Goal: Information Seeking & Learning: Learn about a topic

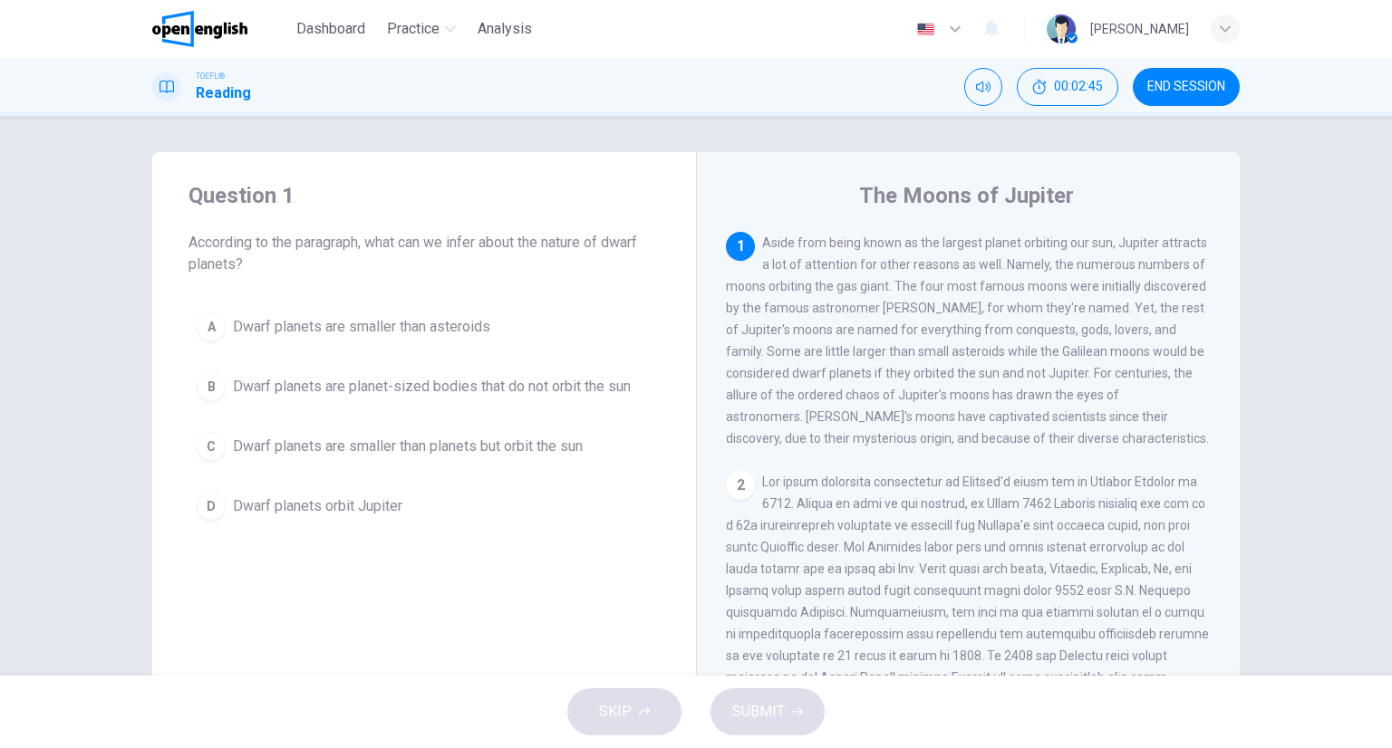
click at [455, 311] on button "A Dwarf planets are smaller than asteroids" at bounding box center [423, 326] width 471 height 45
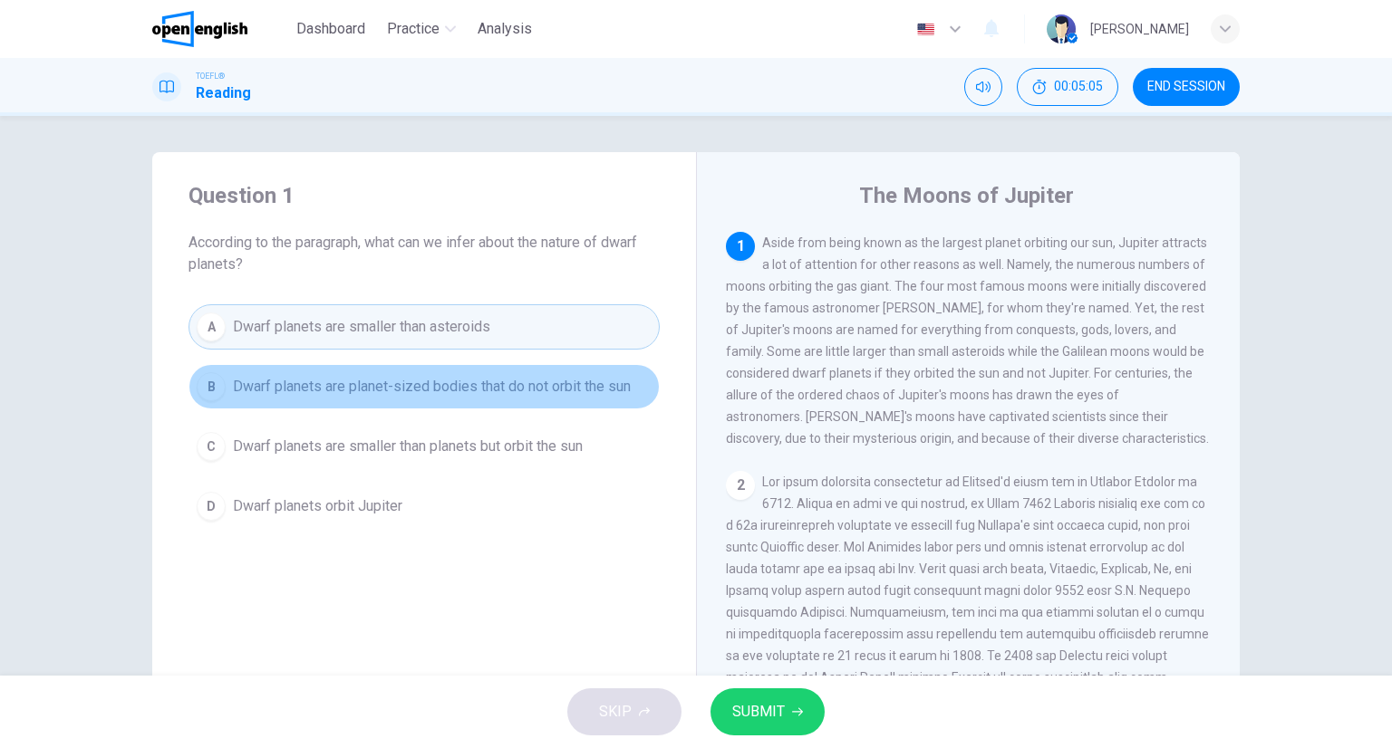
click at [453, 367] on button "B Dwarf planets are planet-sized bodies that do not orbit the sun" at bounding box center [423, 386] width 471 height 45
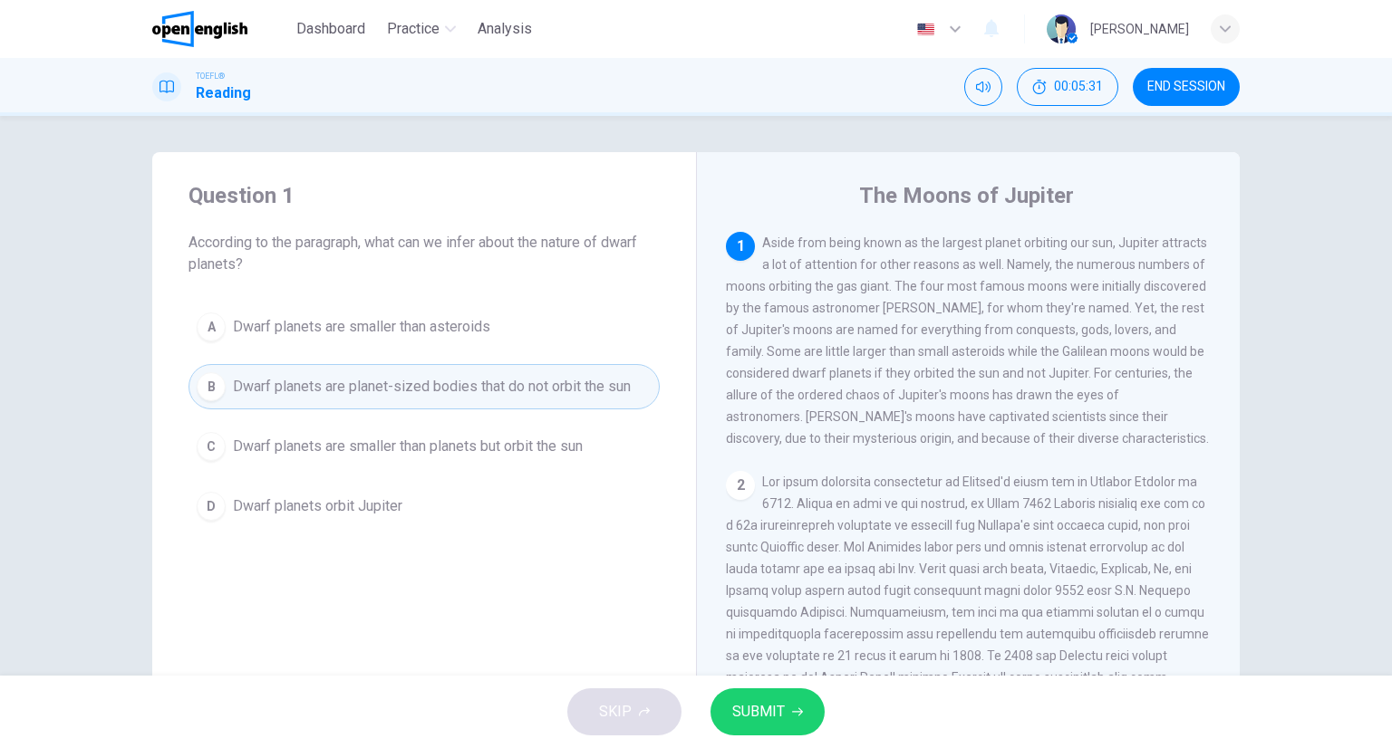
click at [336, 453] on button "C Dwarf planets are smaller than planets but orbit the sun" at bounding box center [423, 446] width 471 height 45
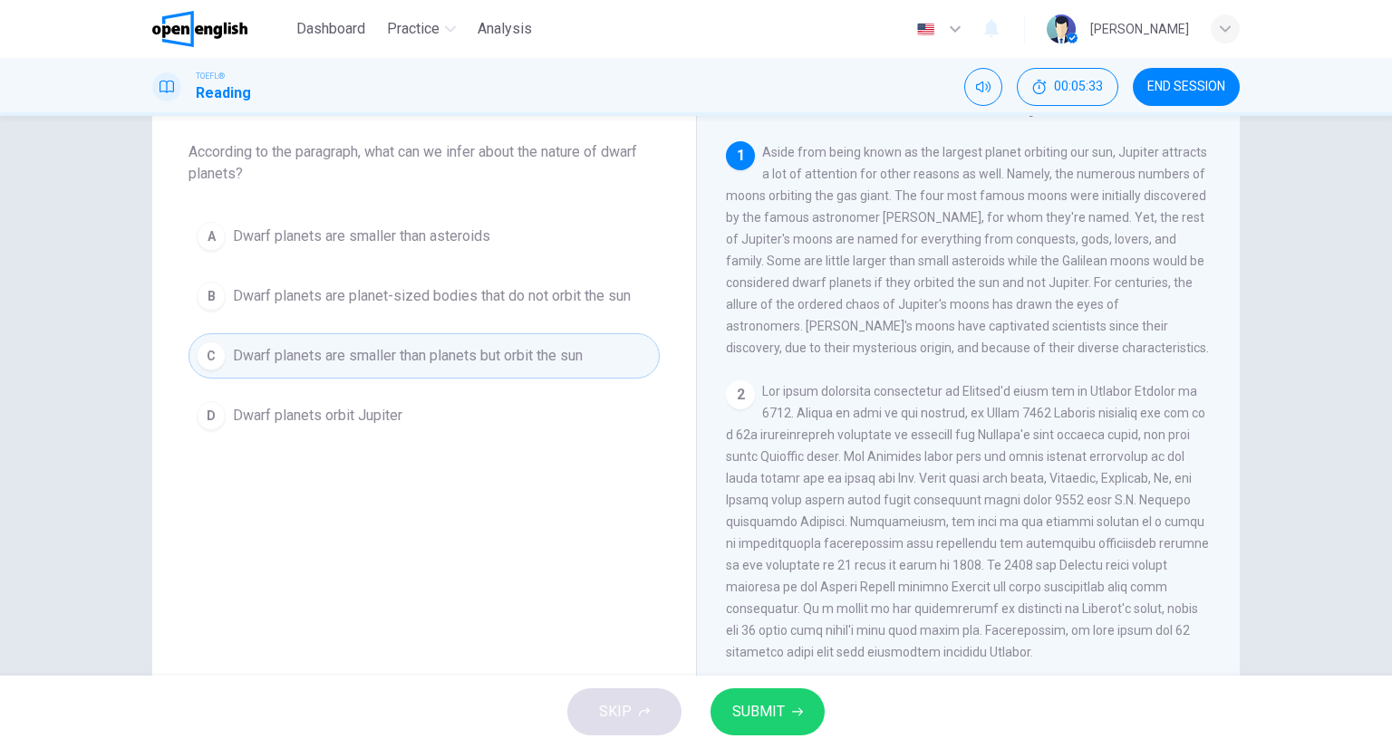
scroll to position [362, 0]
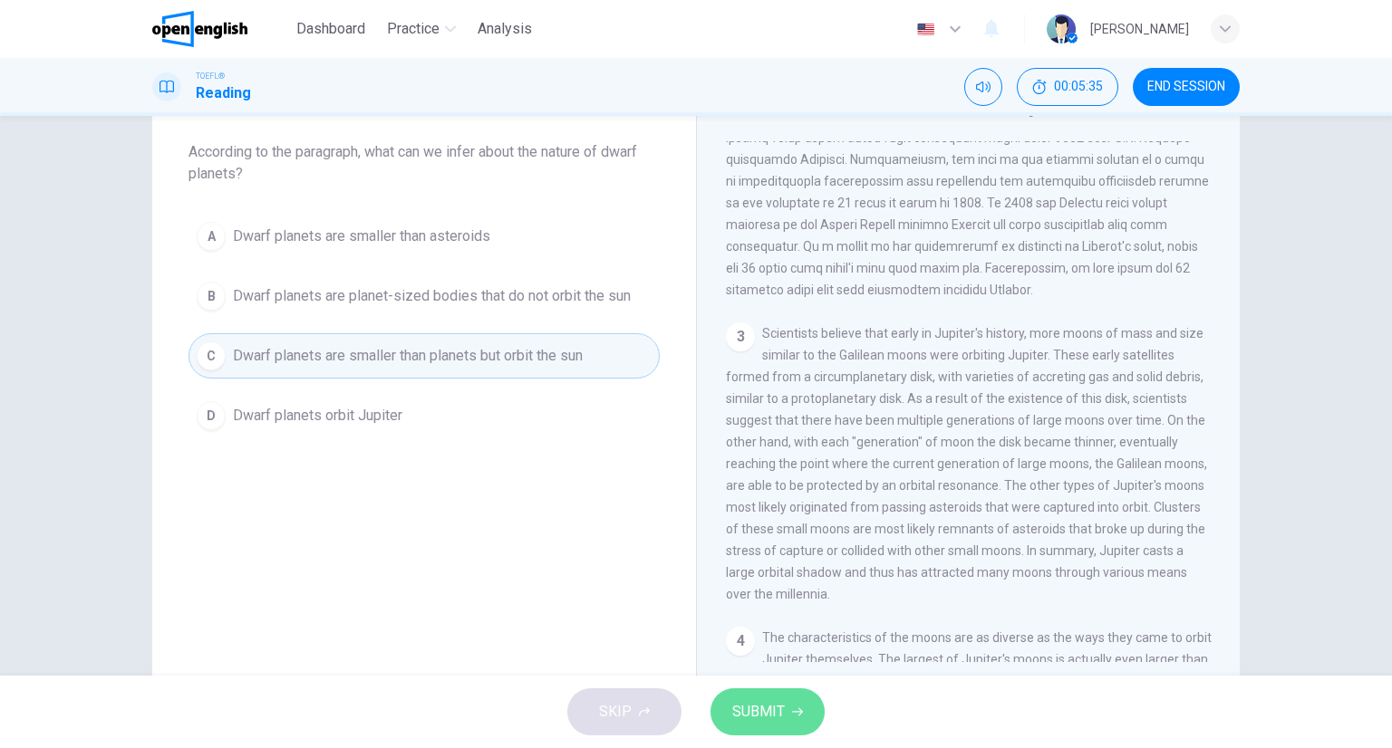
click at [732, 711] on span "SUBMIT" at bounding box center [758, 711] width 53 height 25
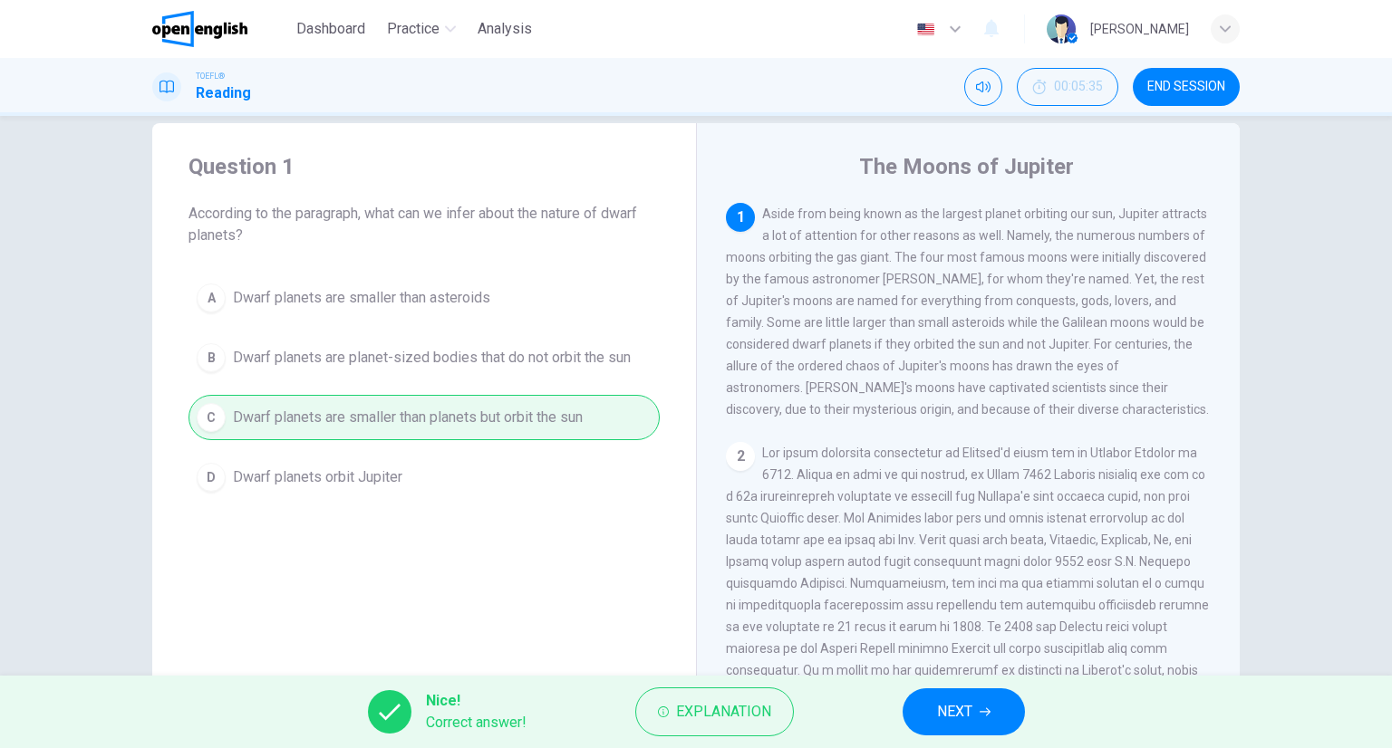
scroll to position [0, 0]
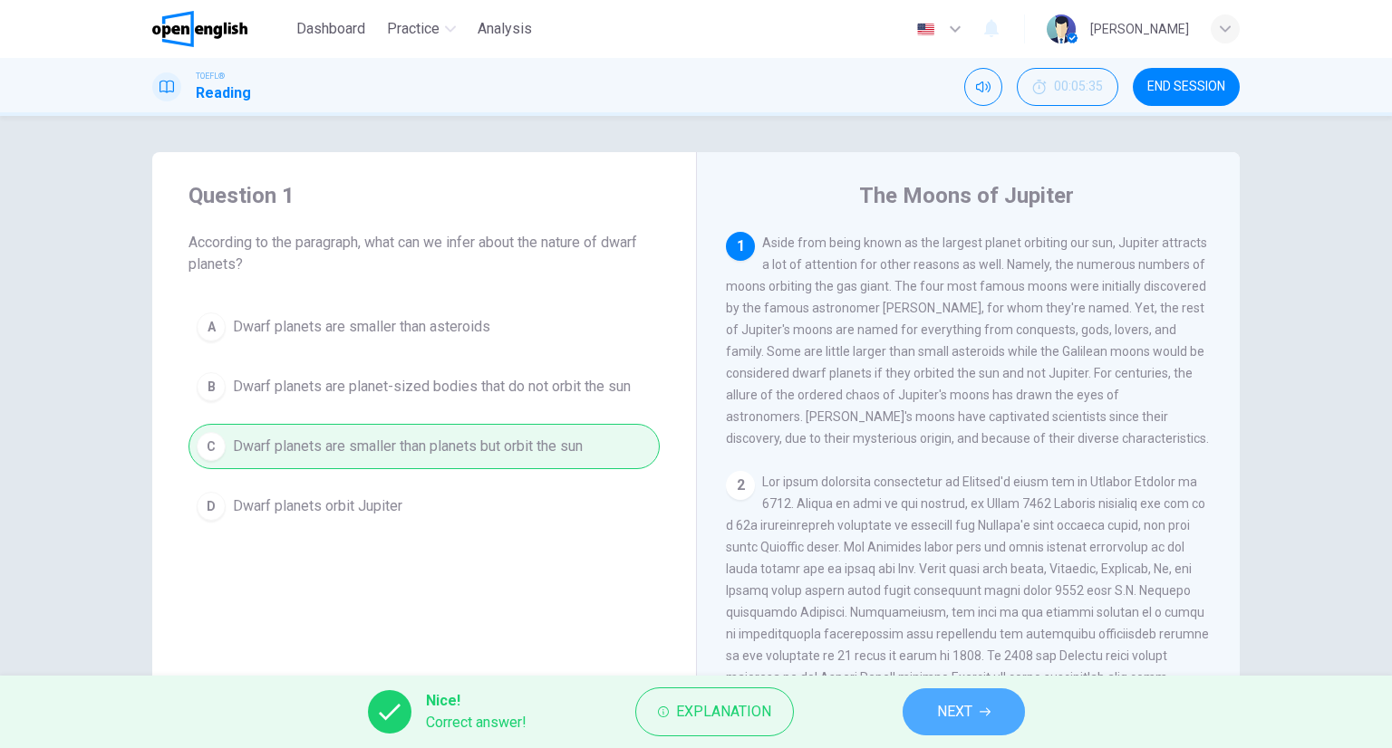
click at [967, 690] on button "NEXT" at bounding box center [963, 712] width 122 height 47
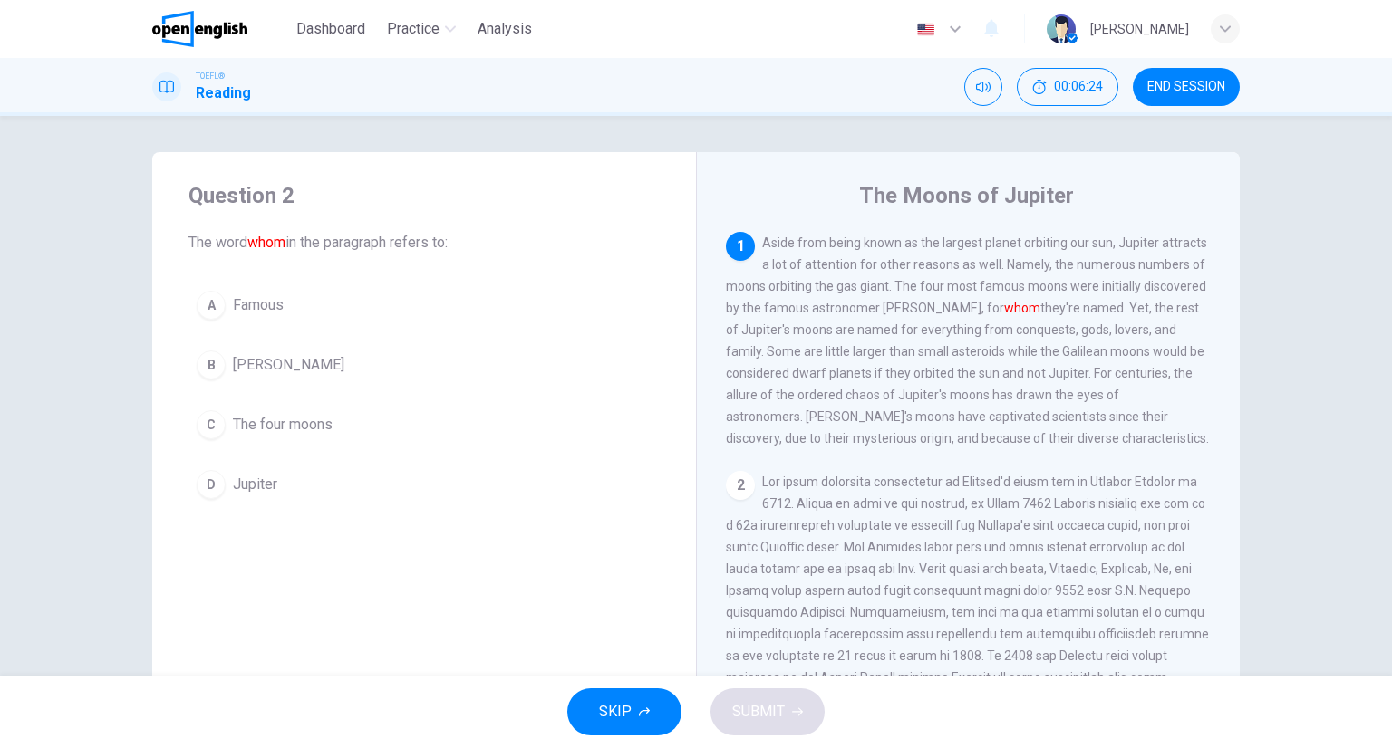
click at [290, 362] on div "A Famous B Galileo Galilei C The four moons D Jupiter" at bounding box center [423, 395] width 471 height 225
click at [288, 359] on span "Galileo Galilei" at bounding box center [288, 365] width 111 height 22
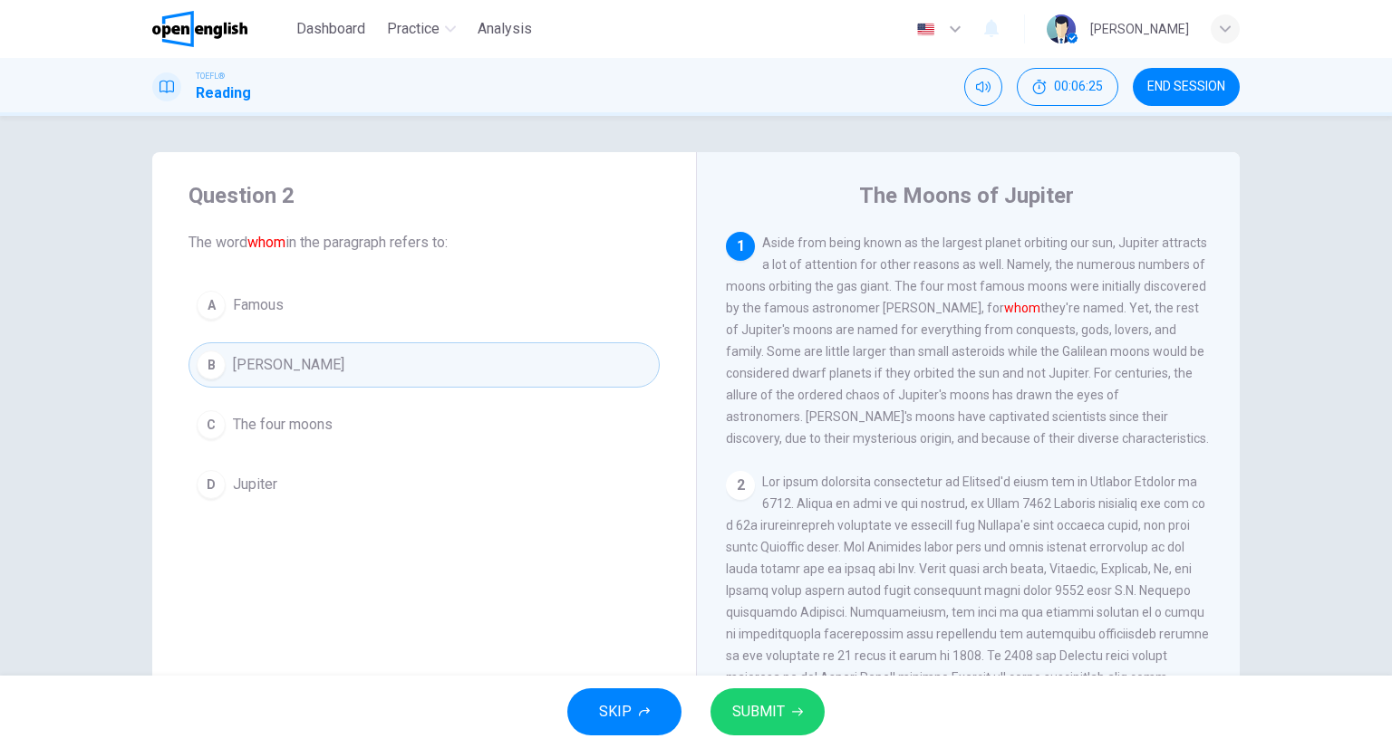
click at [788, 703] on button "SUBMIT" at bounding box center [767, 712] width 114 height 47
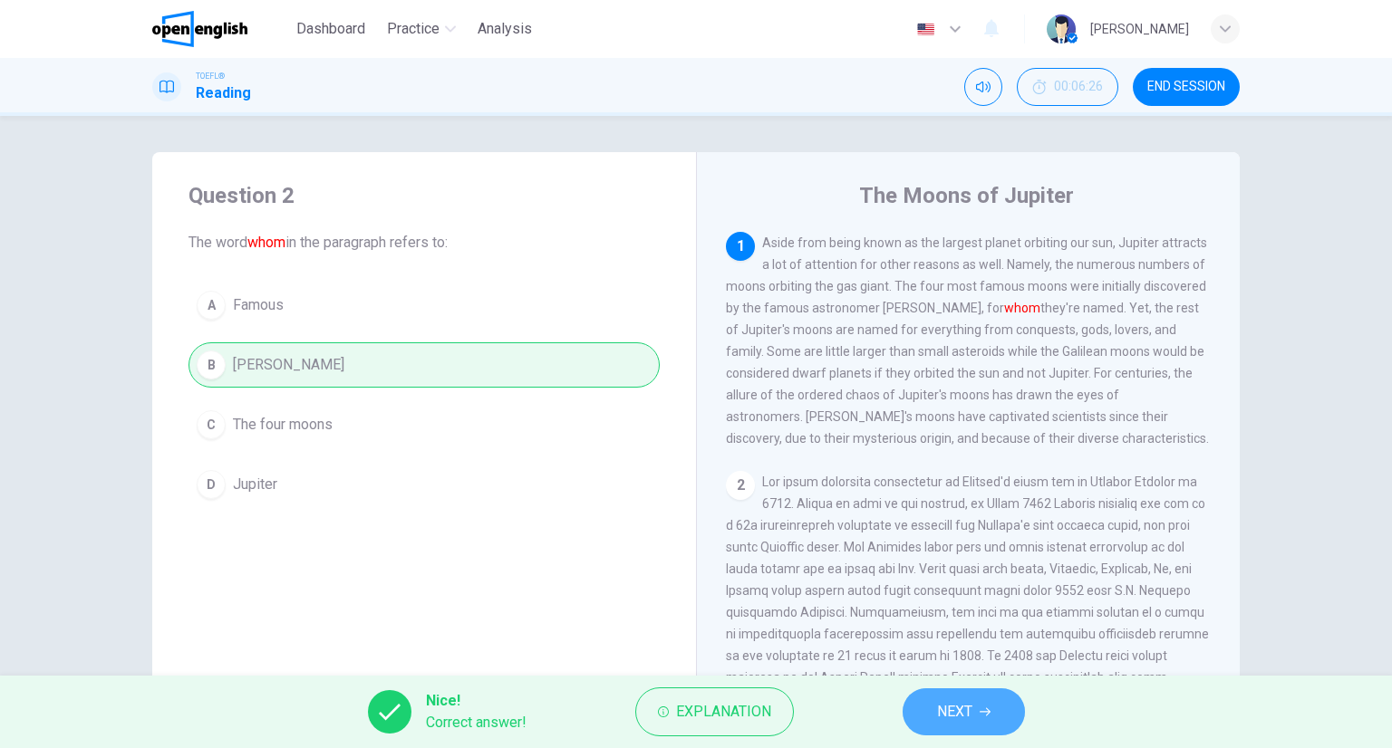
click at [1002, 705] on button "NEXT" at bounding box center [963, 712] width 122 height 47
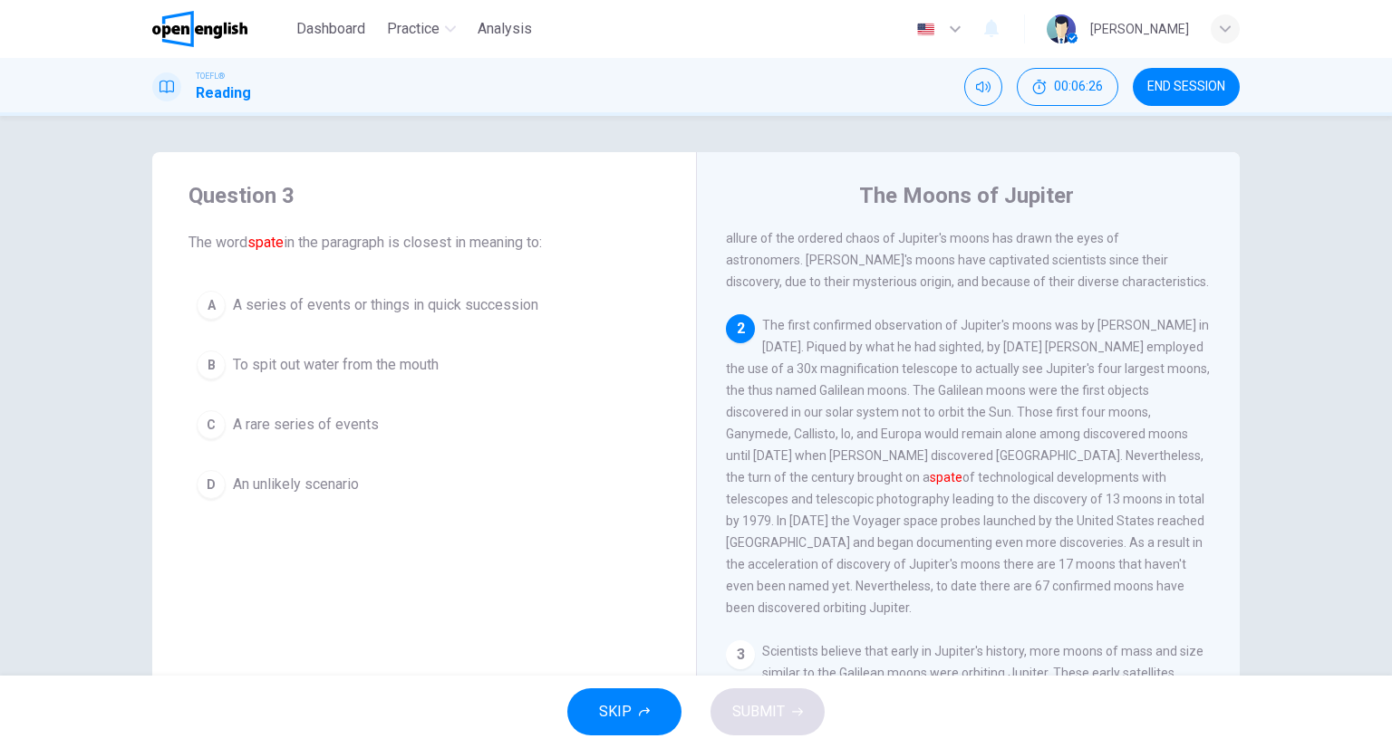
scroll to position [198, 0]
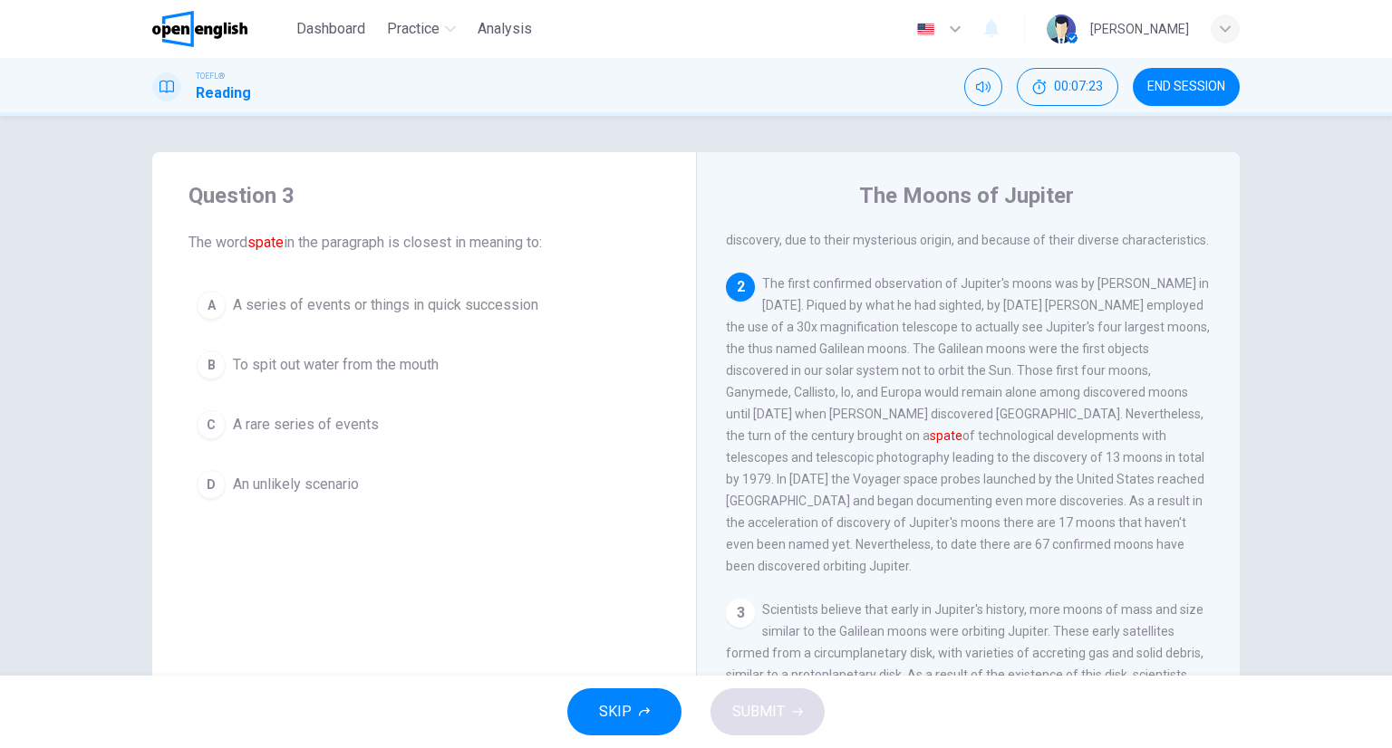
click at [378, 319] on button "A A series of events or things in quick succession" at bounding box center [423, 305] width 471 height 45
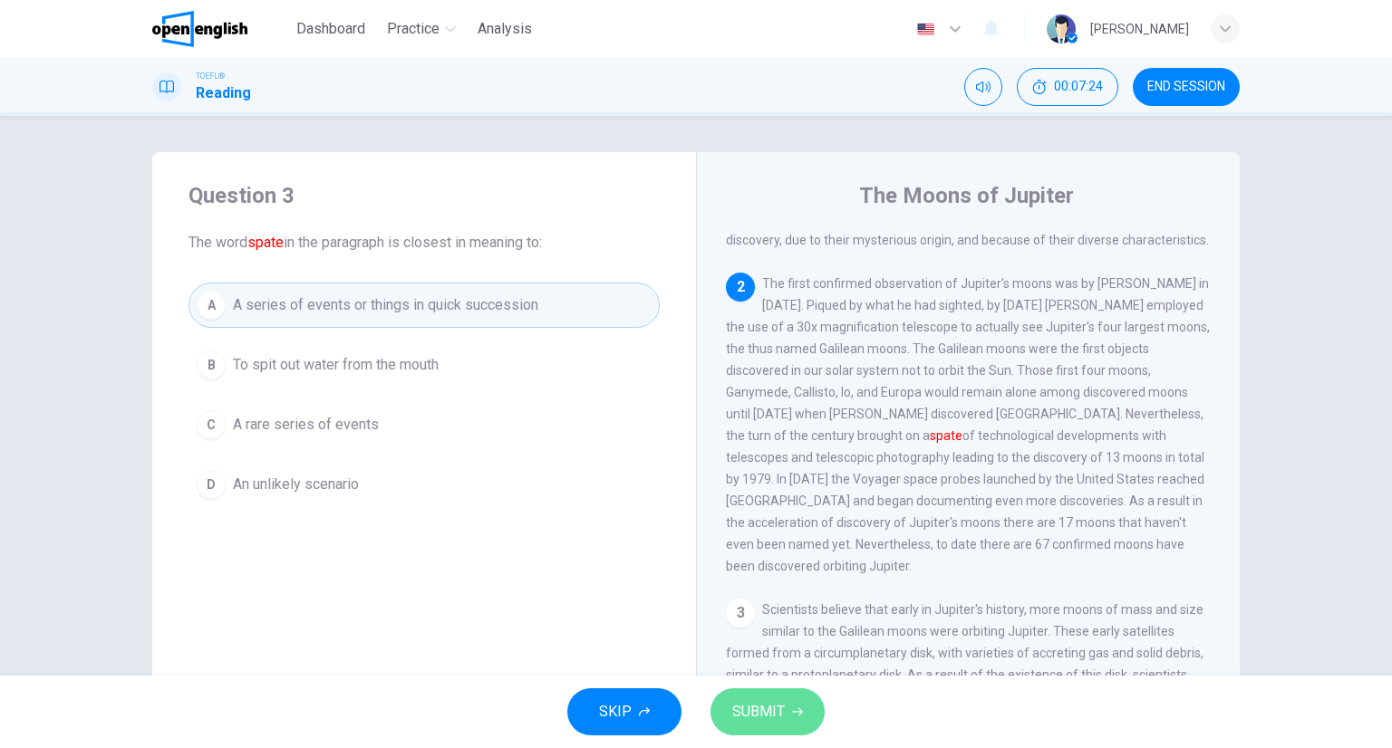
click at [791, 705] on button "SUBMIT" at bounding box center [767, 712] width 114 height 47
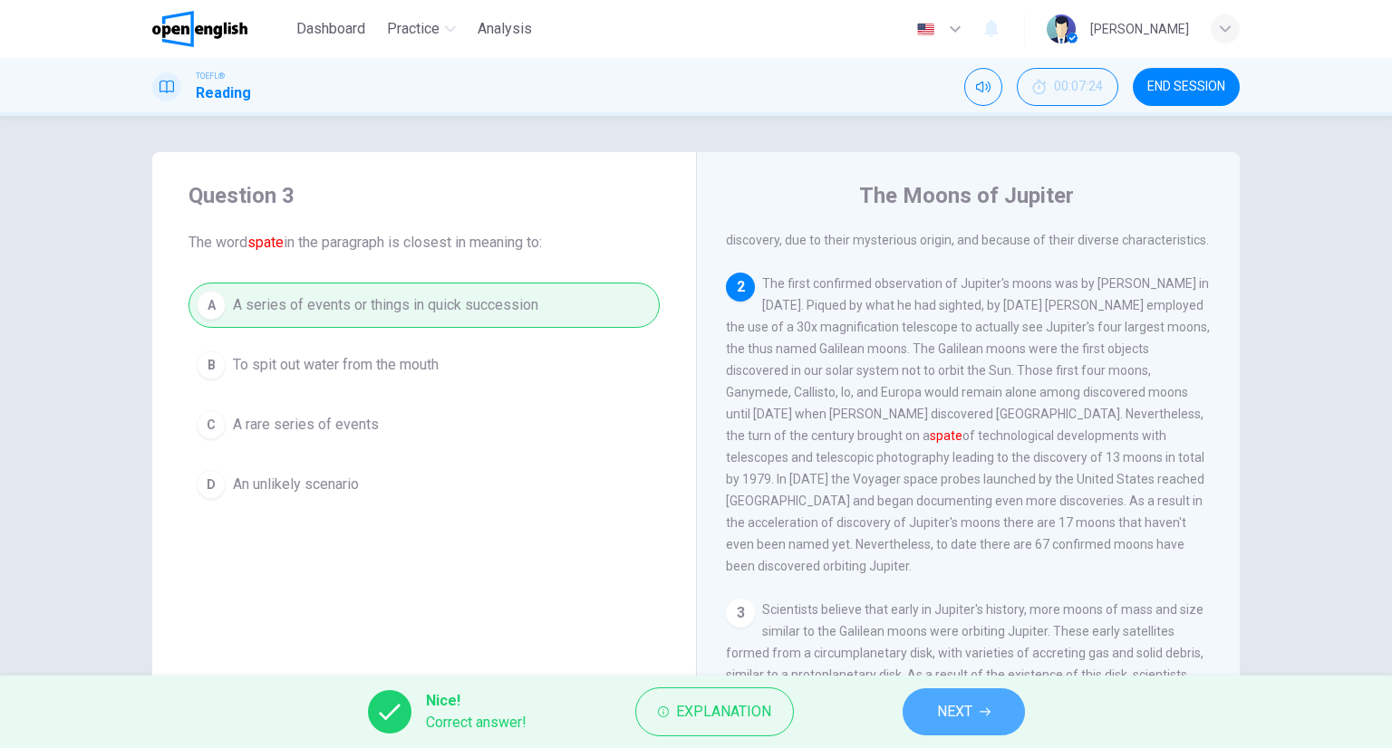
click at [1012, 704] on button "NEXT" at bounding box center [963, 712] width 122 height 47
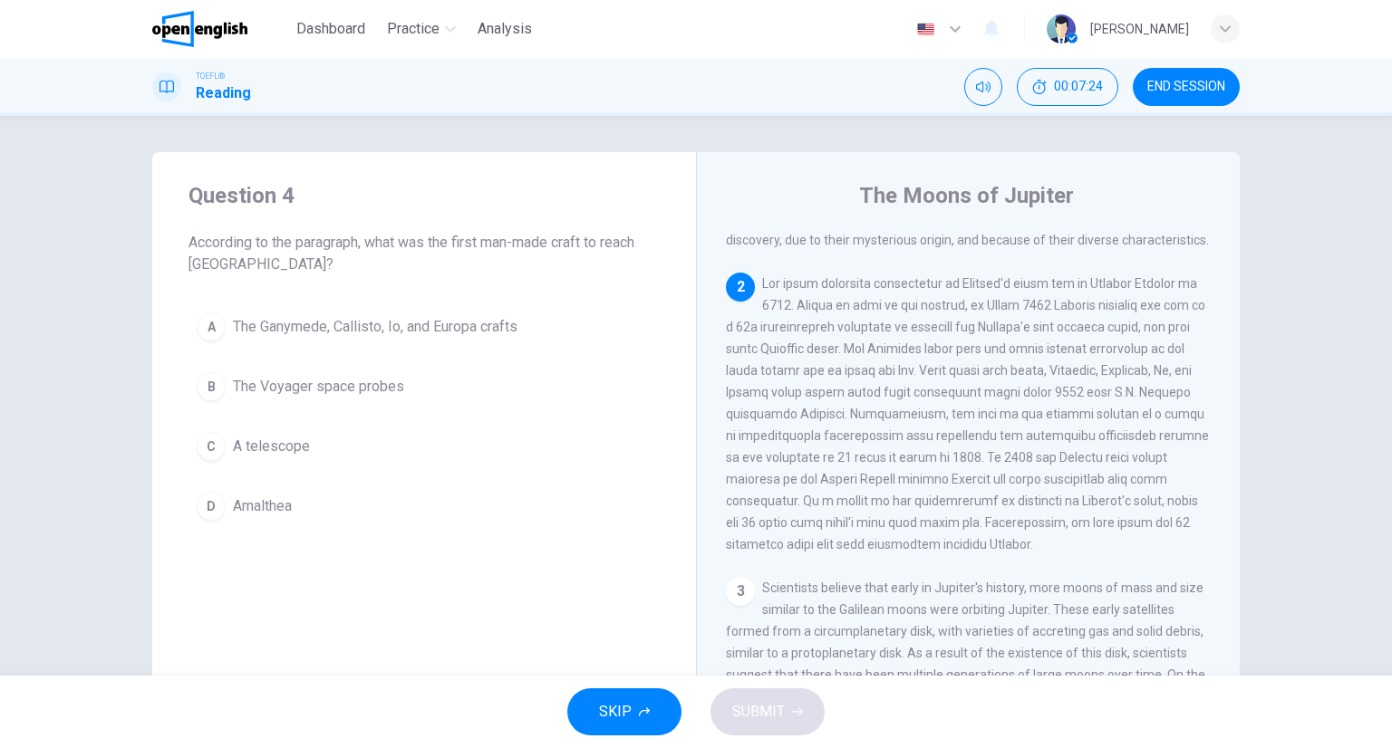
scroll to position [246, 0]
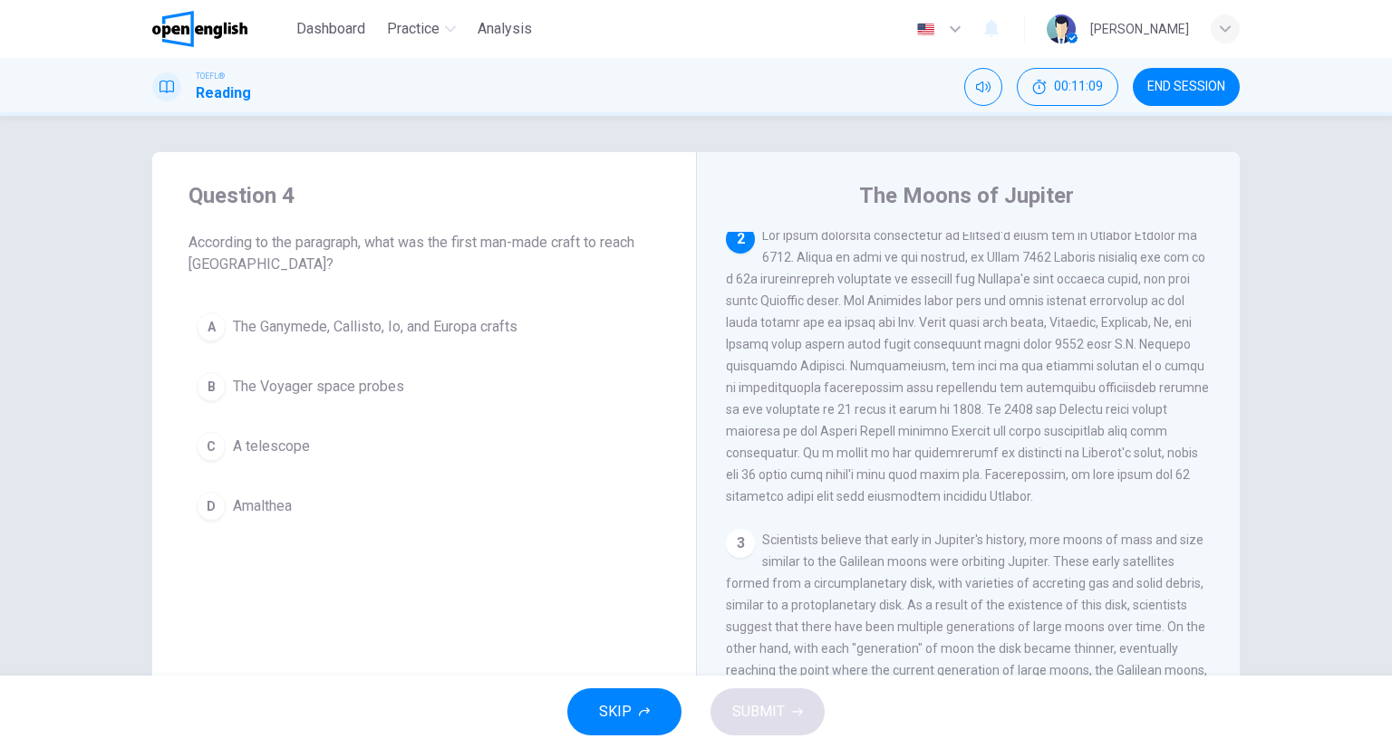
click at [399, 331] on span "The Ganymede, Callisto, Io, and Europa crafts" at bounding box center [375, 327] width 285 height 22
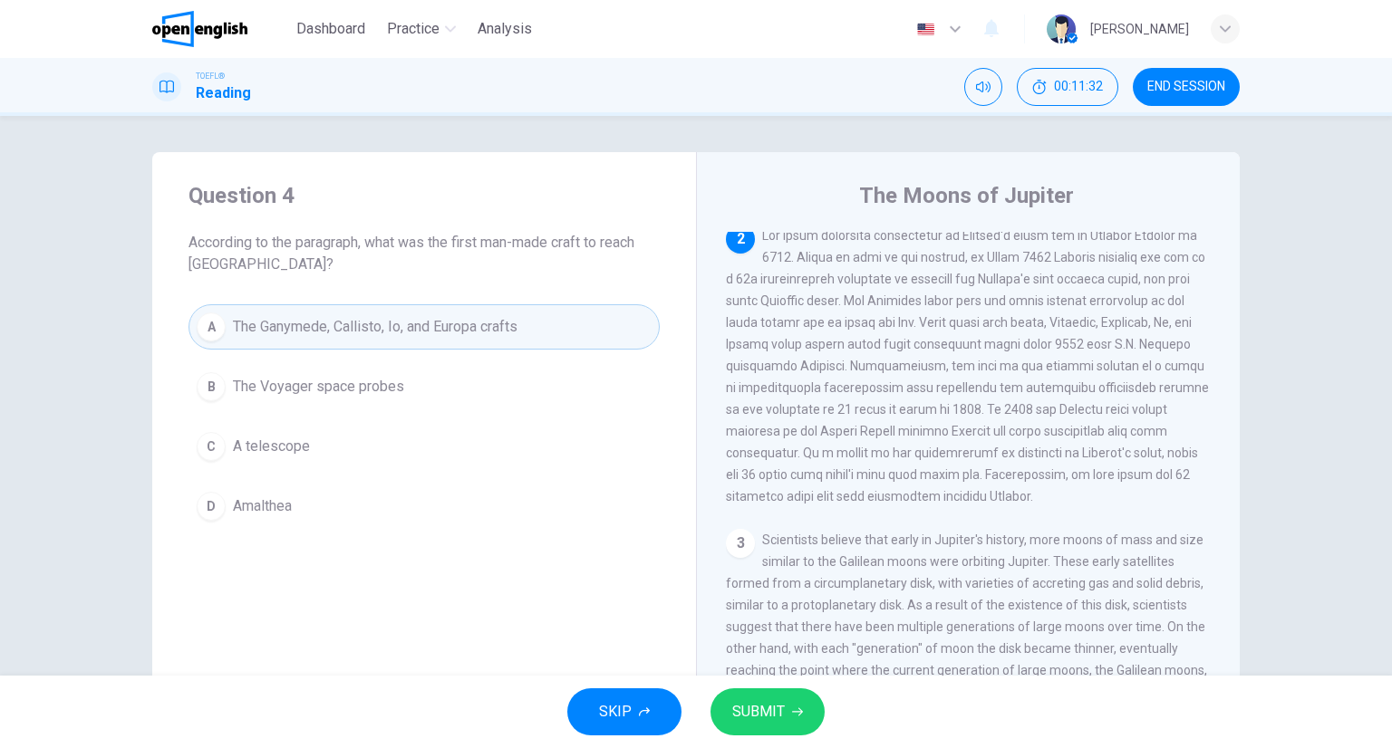
click at [307, 385] on span "The Voyager space probes" at bounding box center [318, 387] width 171 height 22
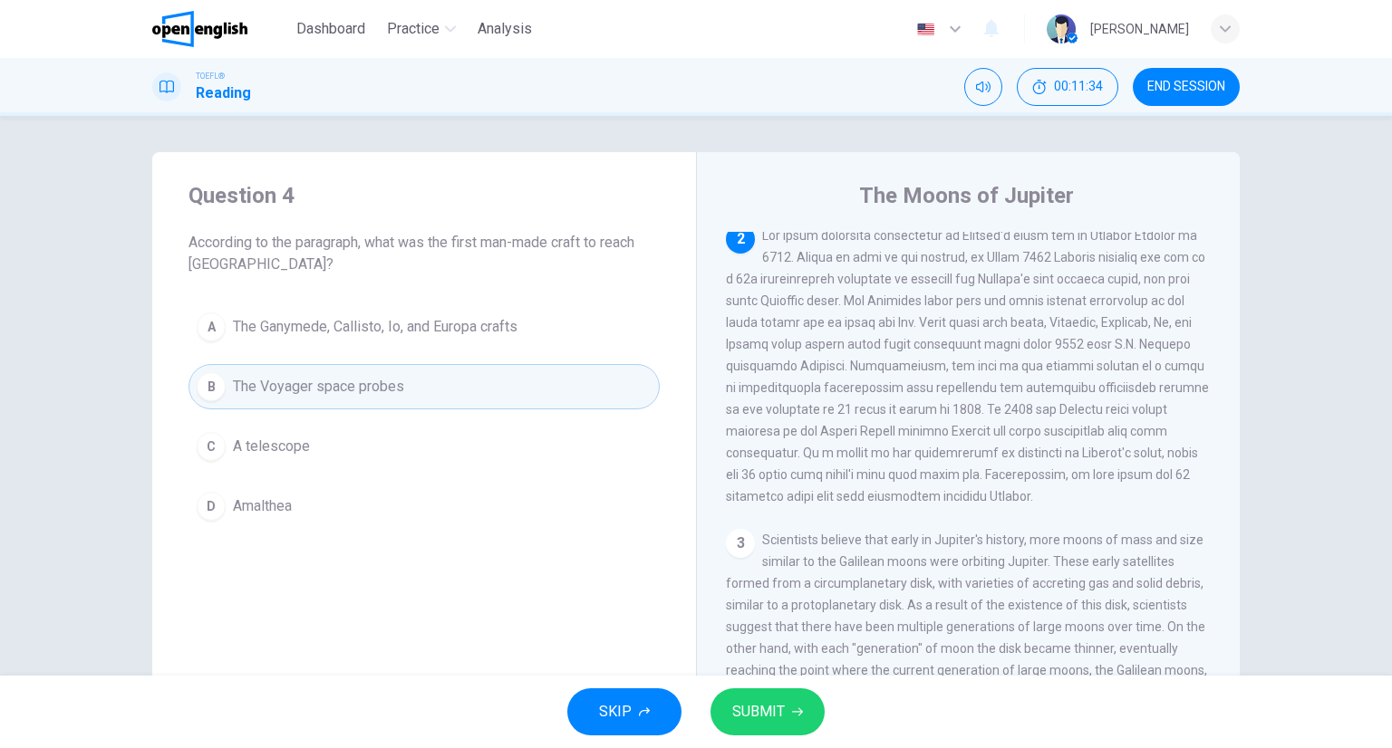
click at [799, 712] on icon "button" at bounding box center [797, 712] width 11 height 11
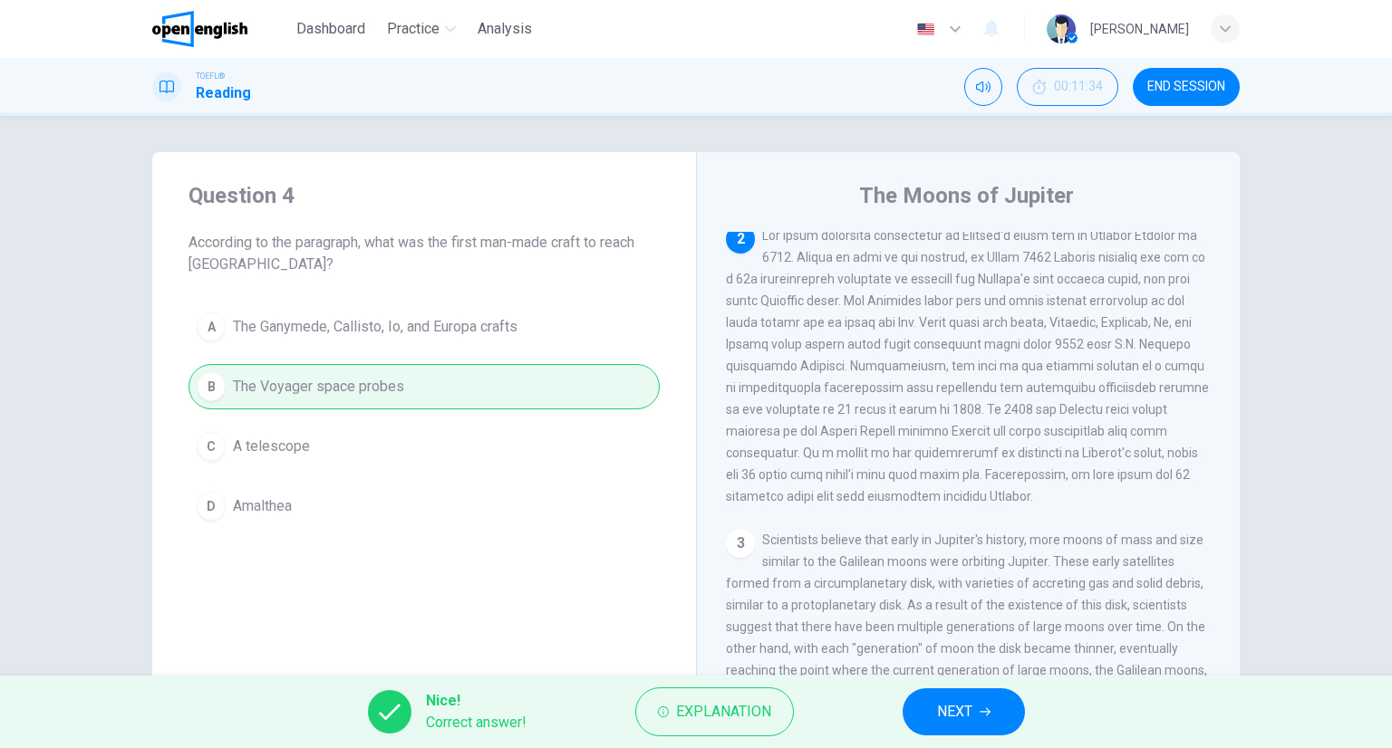
click at [931, 709] on button "NEXT" at bounding box center [963, 712] width 122 height 47
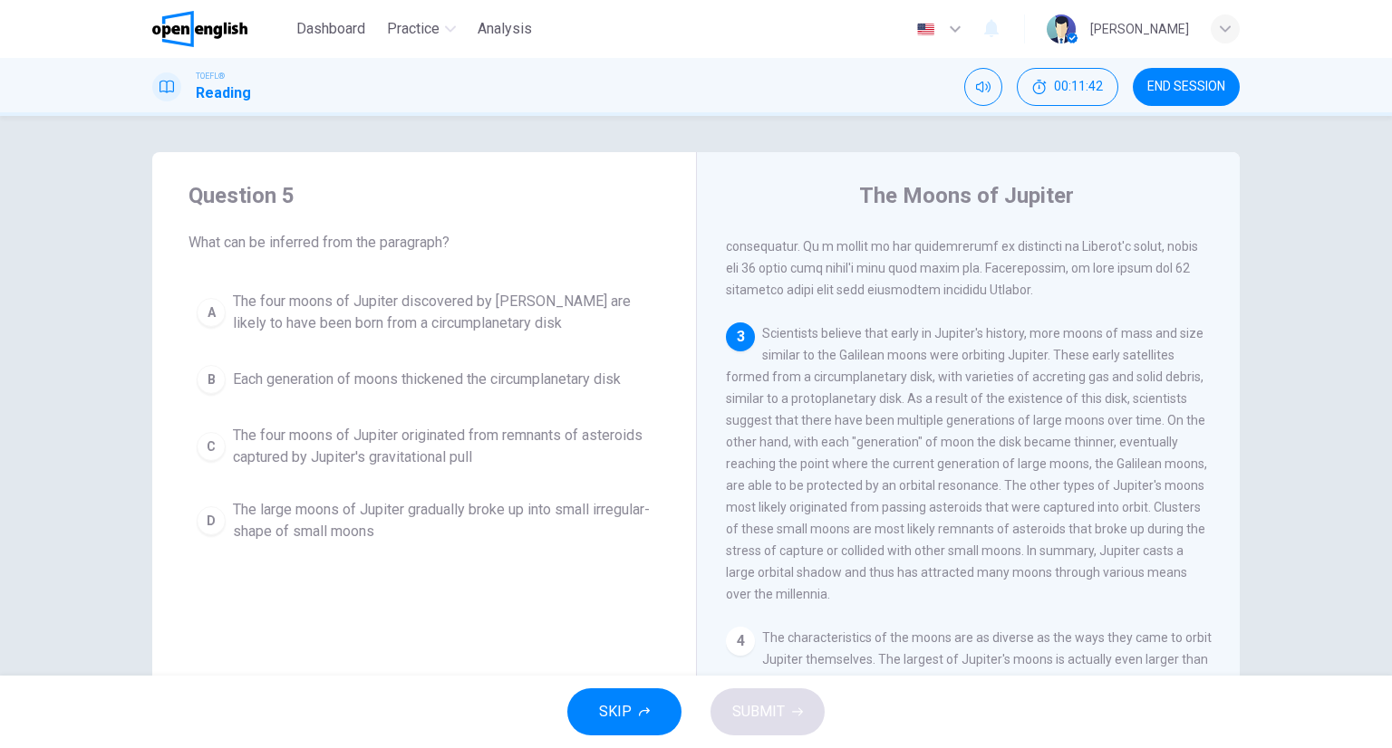
scroll to position [453, 0]
drag, startPoint x: 1221, startPoint y: 94, endPoint x: 772, endPoint y: 121, distance: 450.2
click at [1221, 95] on button "END SESSION" at bounding box center [1186, 87] width 107 height 38
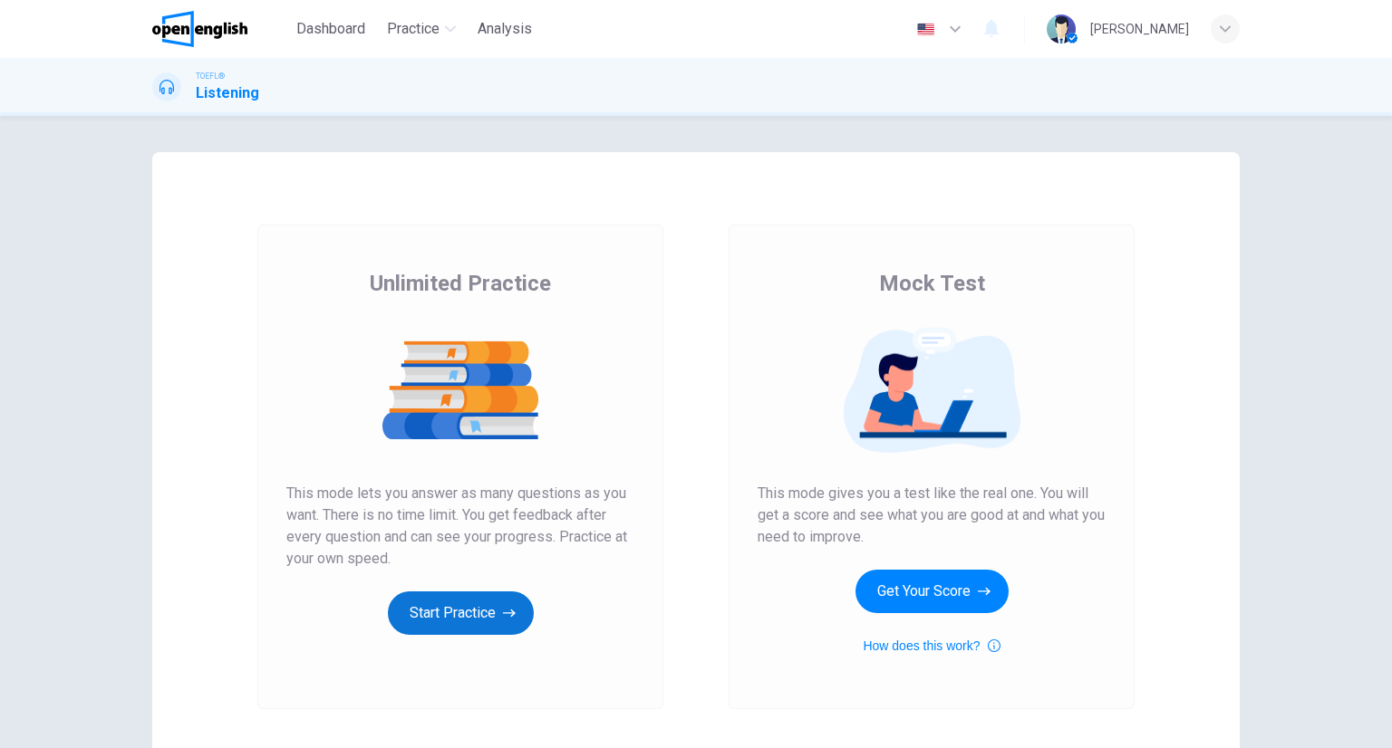
click at [475, 621] on button "Start Practice" at bounding box center [461, 613] width 146 height 43
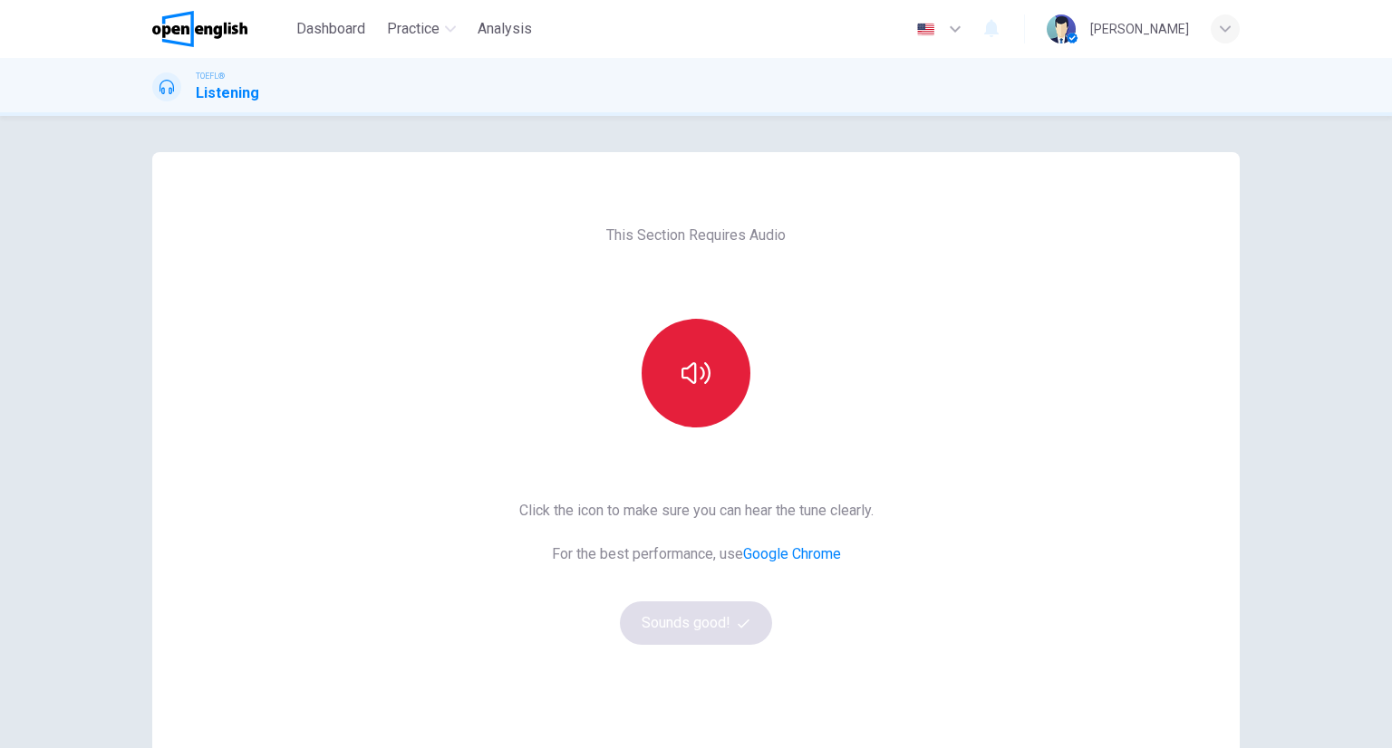
click at [697, 366] on icon "button" at bounding box center [695, 373] width 29 height 29
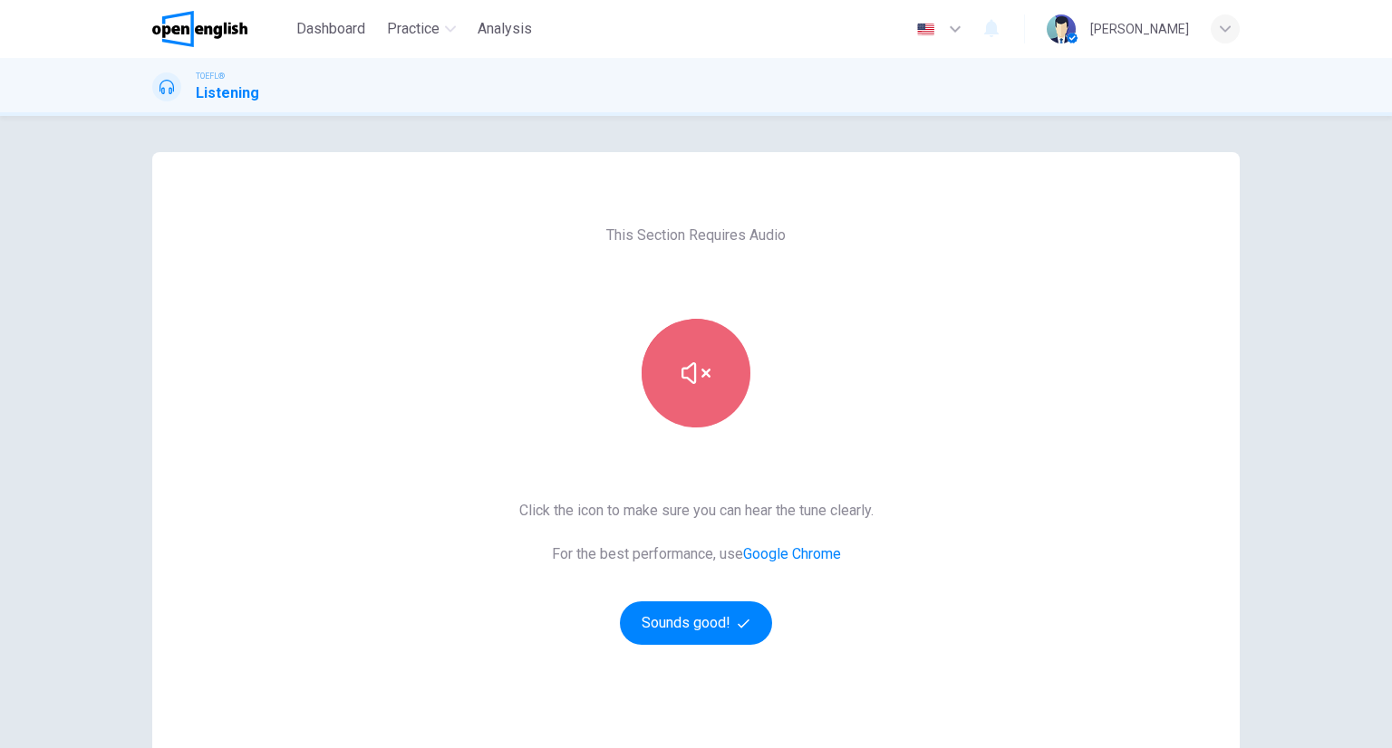
click at [697, 366] on icon "button" at bounding box center [695, 373] width 29 height 29
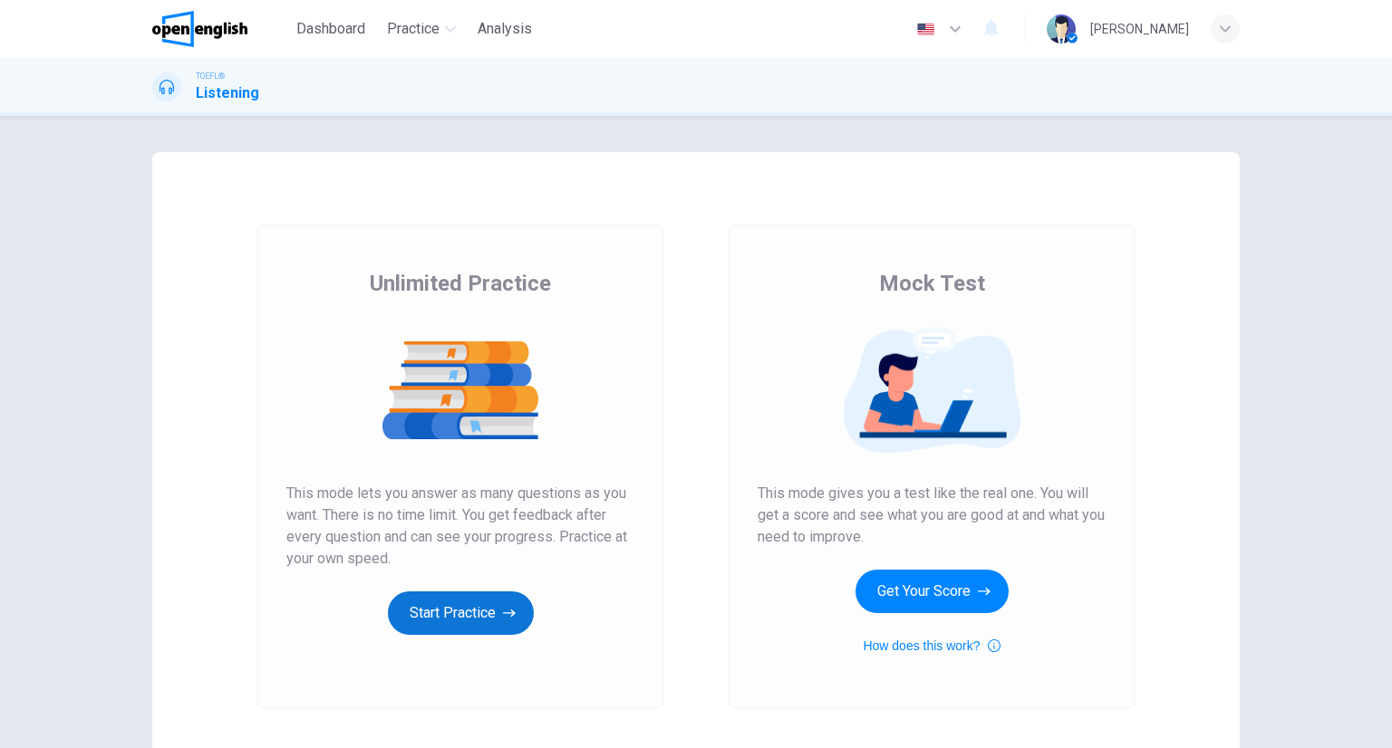
click at [511, 599] on button "Start Practice" at bounding box center [461, 613] width 146 height 43
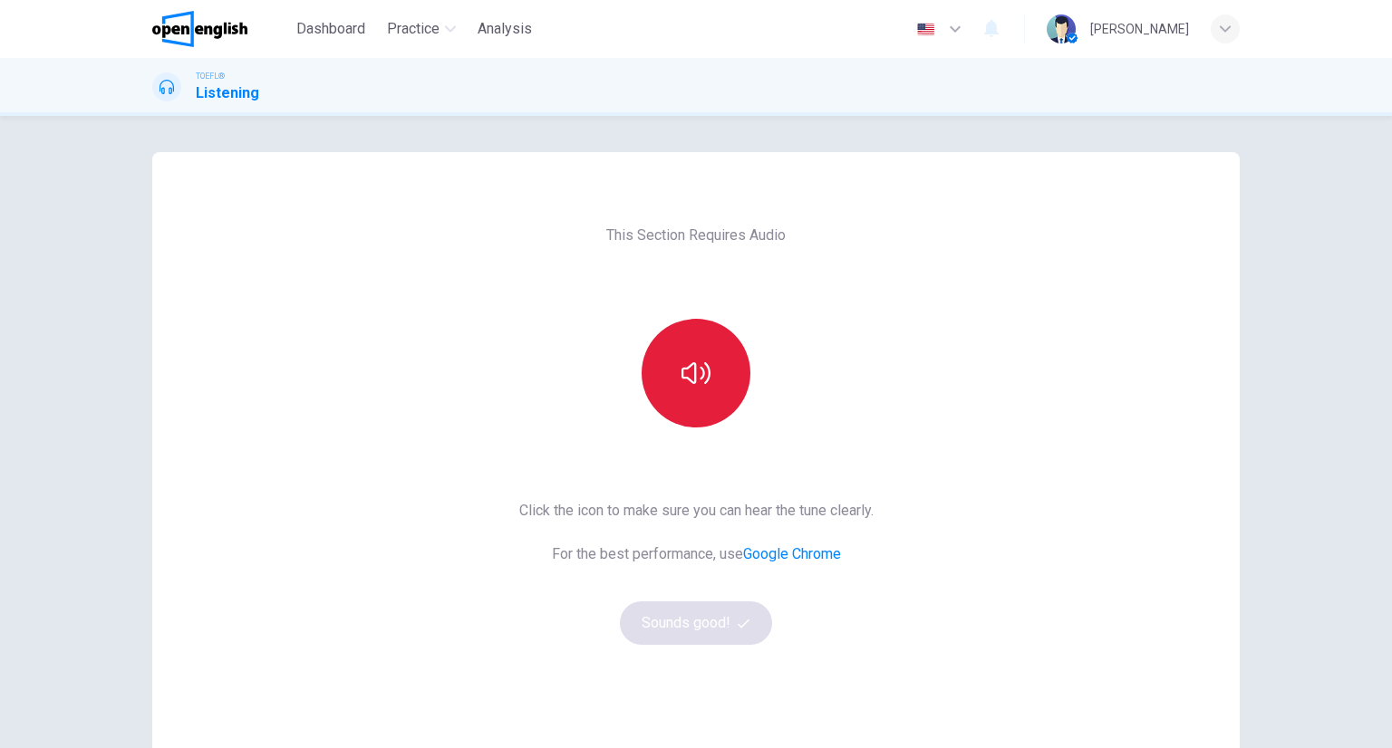
click at [649, 368] on button "button" at bounding box center [695, 373] width 109 height 109
click at [654, 371] on button "button" at bounding box center [695, 373] width 109 height 109
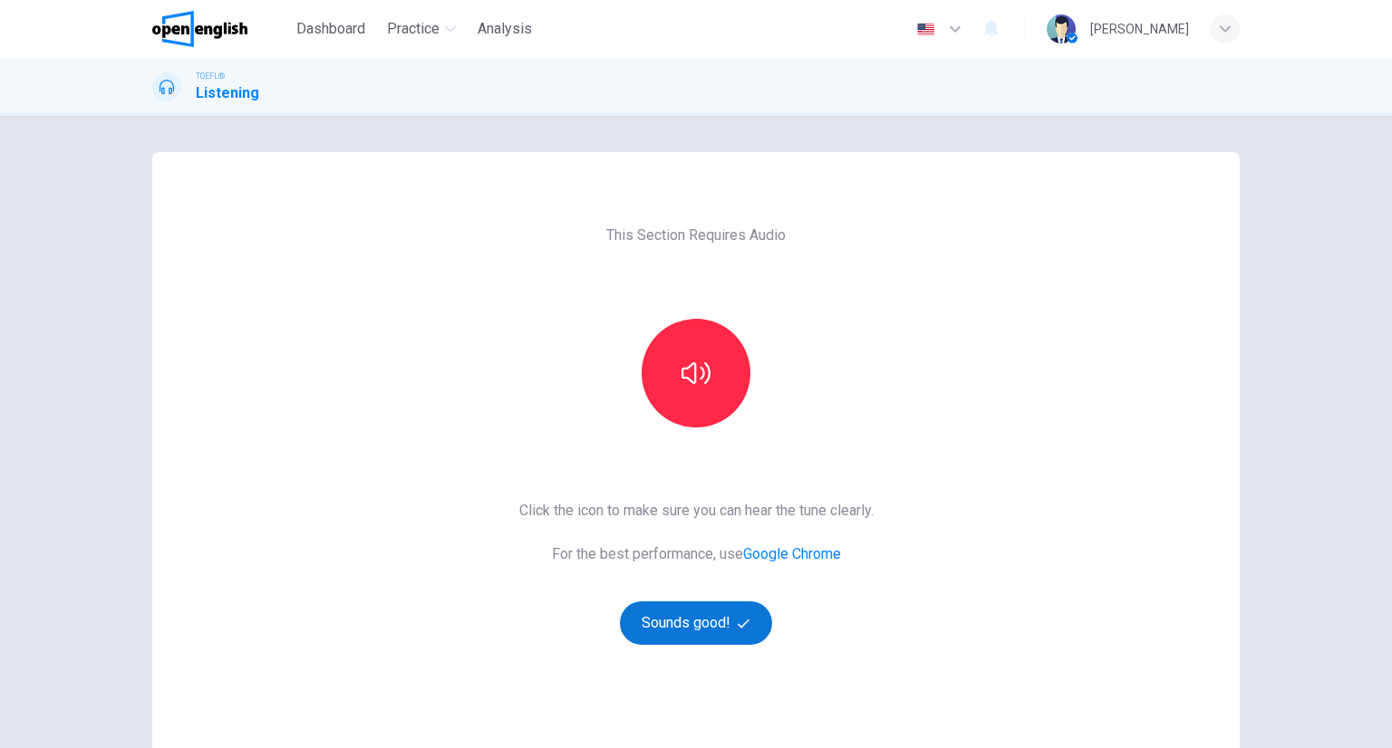
click at [682, 620] on button "Sounds good!" at bounding box center [696, 623] width 152 height 43
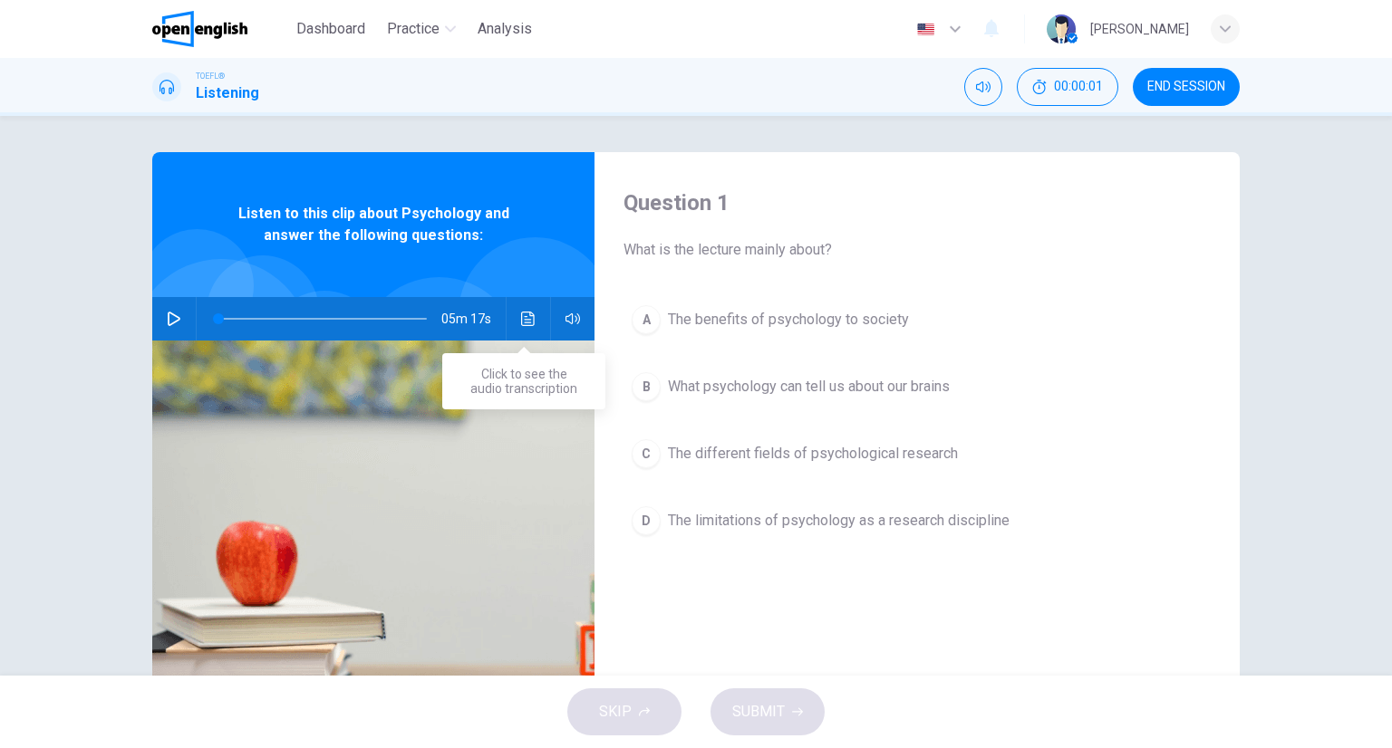
click at [523, 316] on icon "Click to see the audio transcription" at bounding box center [528, 319] width 14 height 14
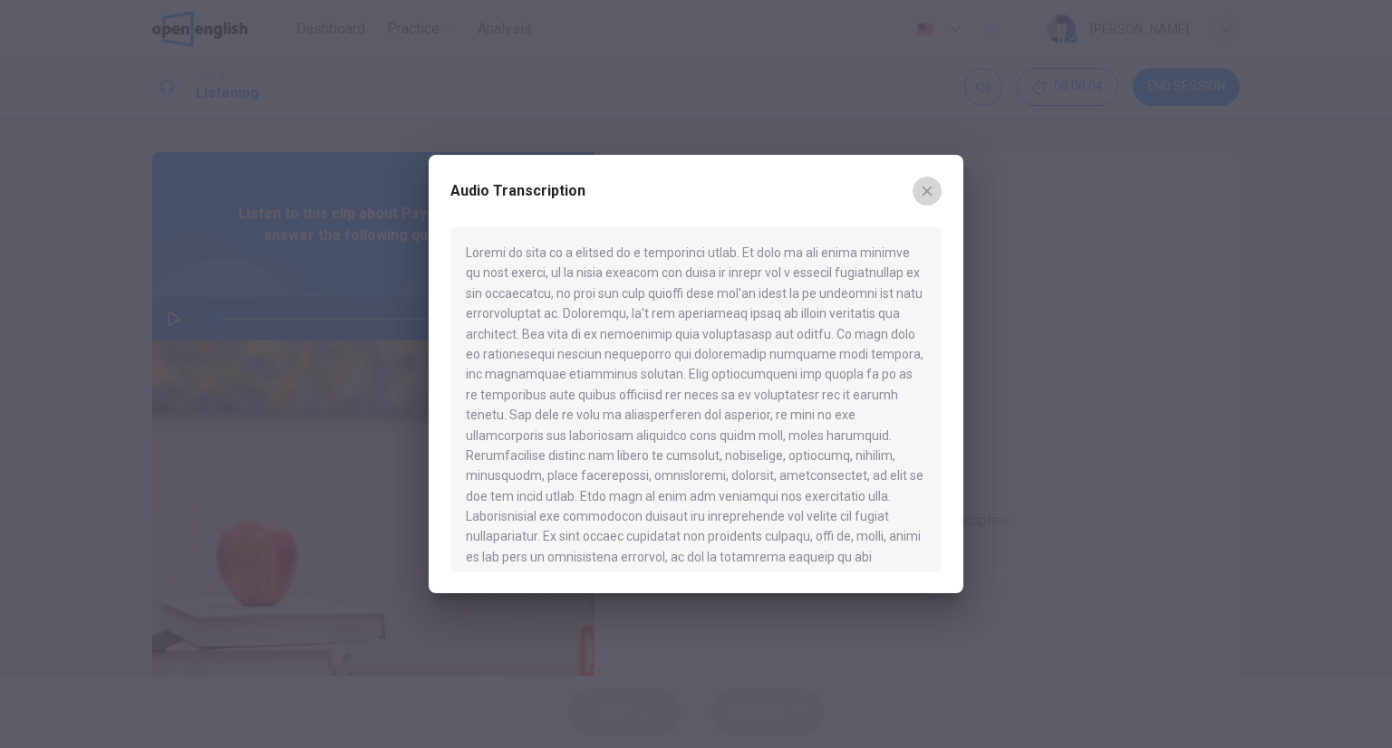
click at [921, 188] on icon "button" at bounding box center [927, 191] width 14 height 14
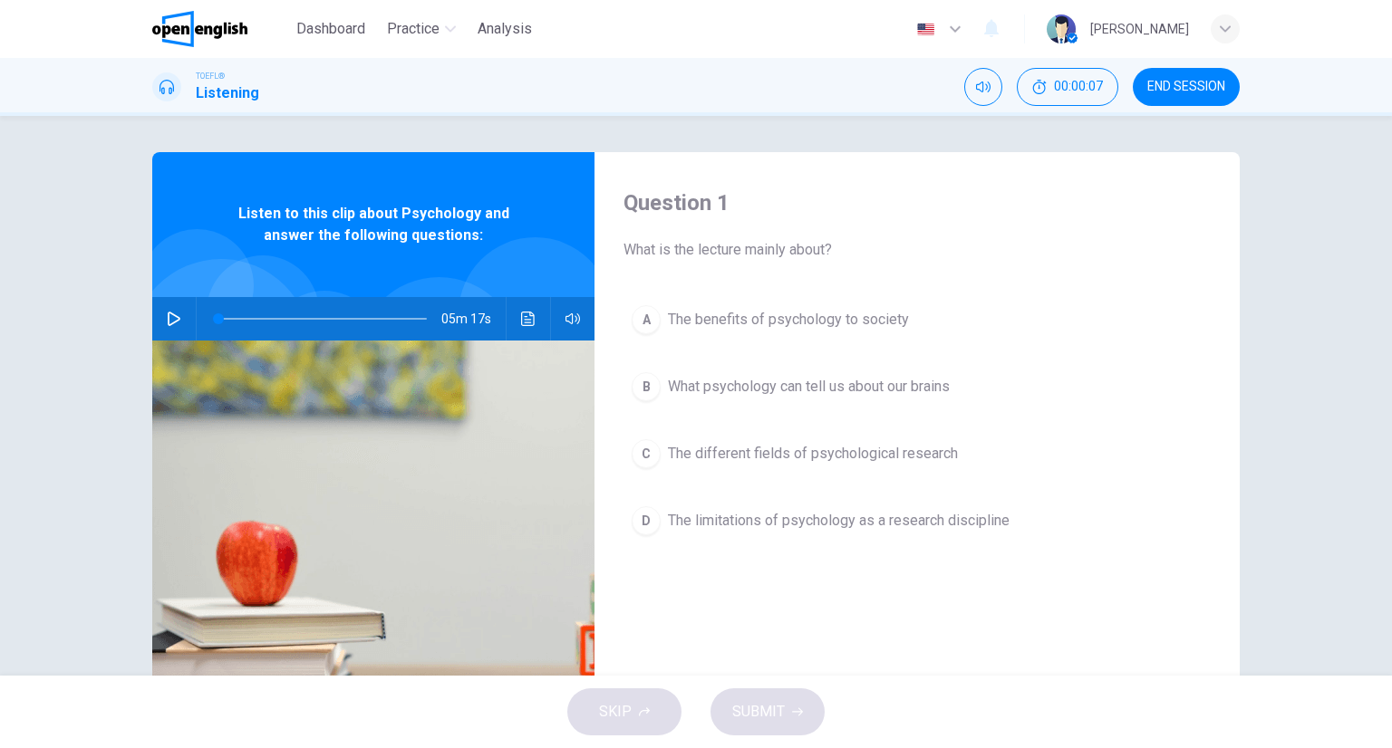
click at [508, 323] on div "05m 17s" at bounding box center [373, 318] width 442 height 43
click at [521, 319] on icon "Click to see the audio transcription" at bounding box center [528, 319] width 14 height 14
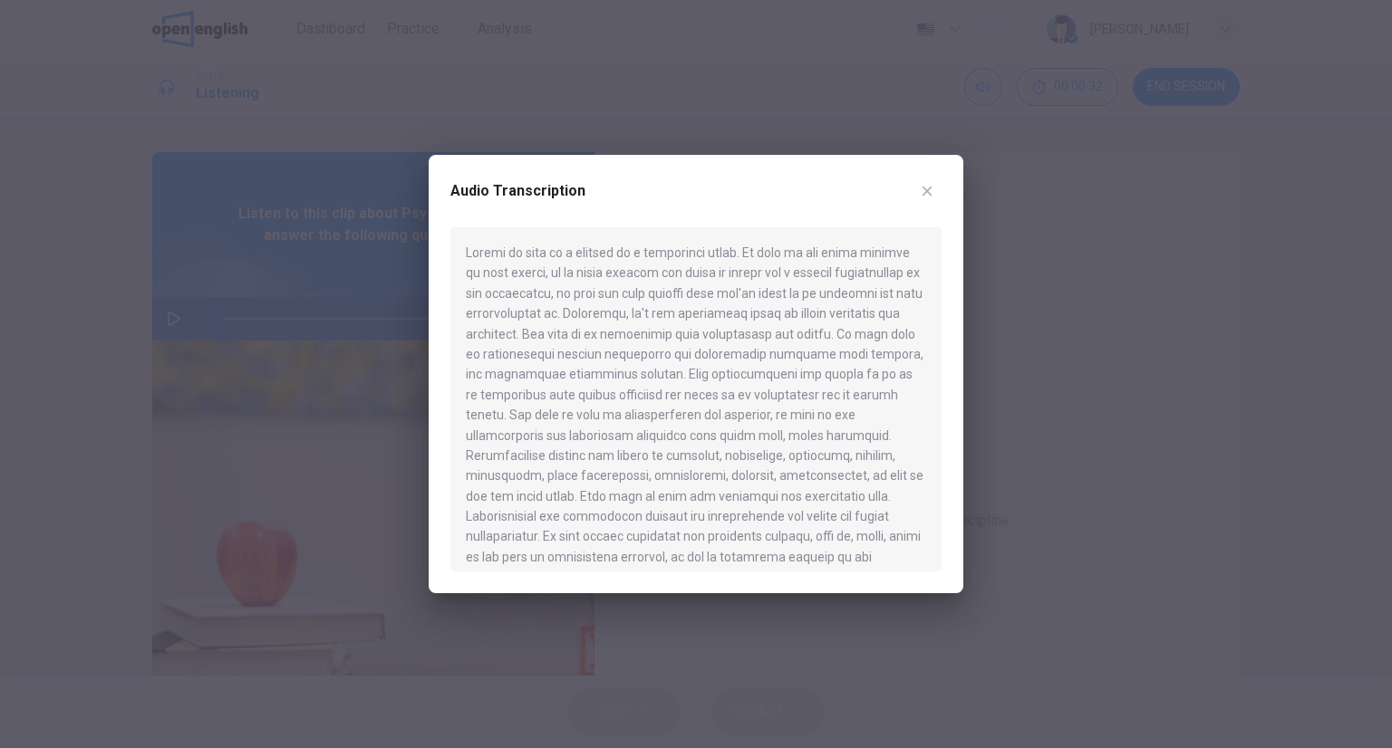
drag, startPoint x: 925, startPoint y: 176, endPoint x: 930, endPoint y: 189, distance: 14.3
click at [925, 178] on button "button" at bounding box center [926, 191] width 29 height 29
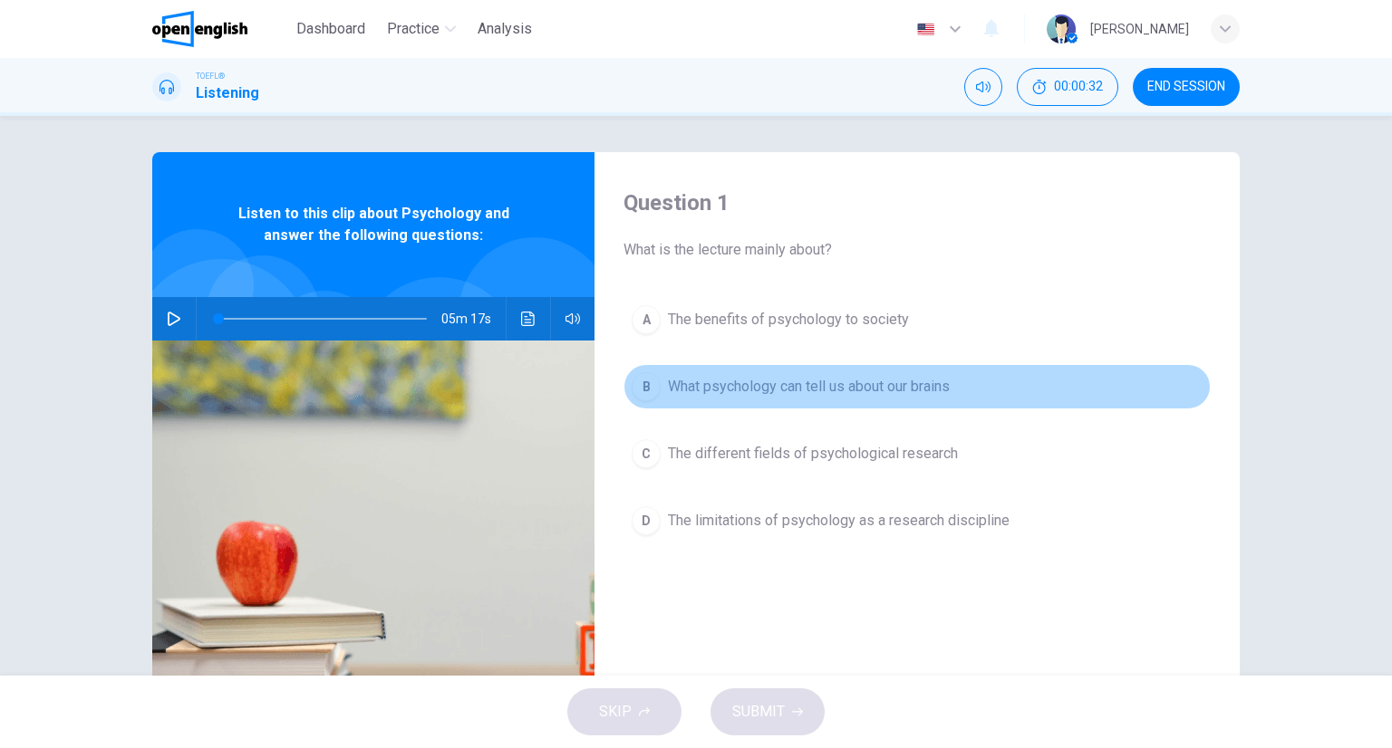
click at [814, 371] on button "B What psychology can tell us about our brains" at bounding box center [916, 386] width 587 height 45
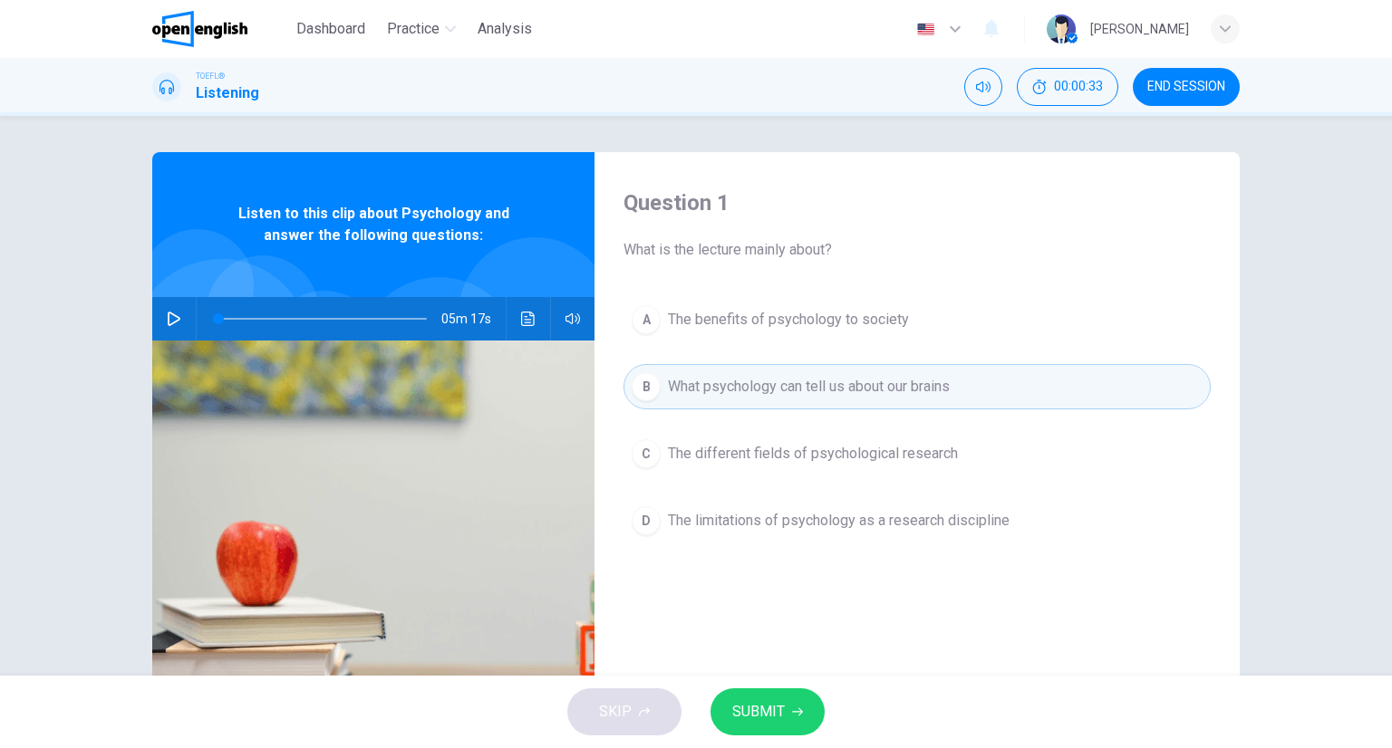
click at [776, 680] on div "SKIP SUBMIT" at bounding box center [696, 712] width 1392 height 72
click at [783, 701] on button "SUBMIT" at bounding box center [767, 712] width 114 height 47
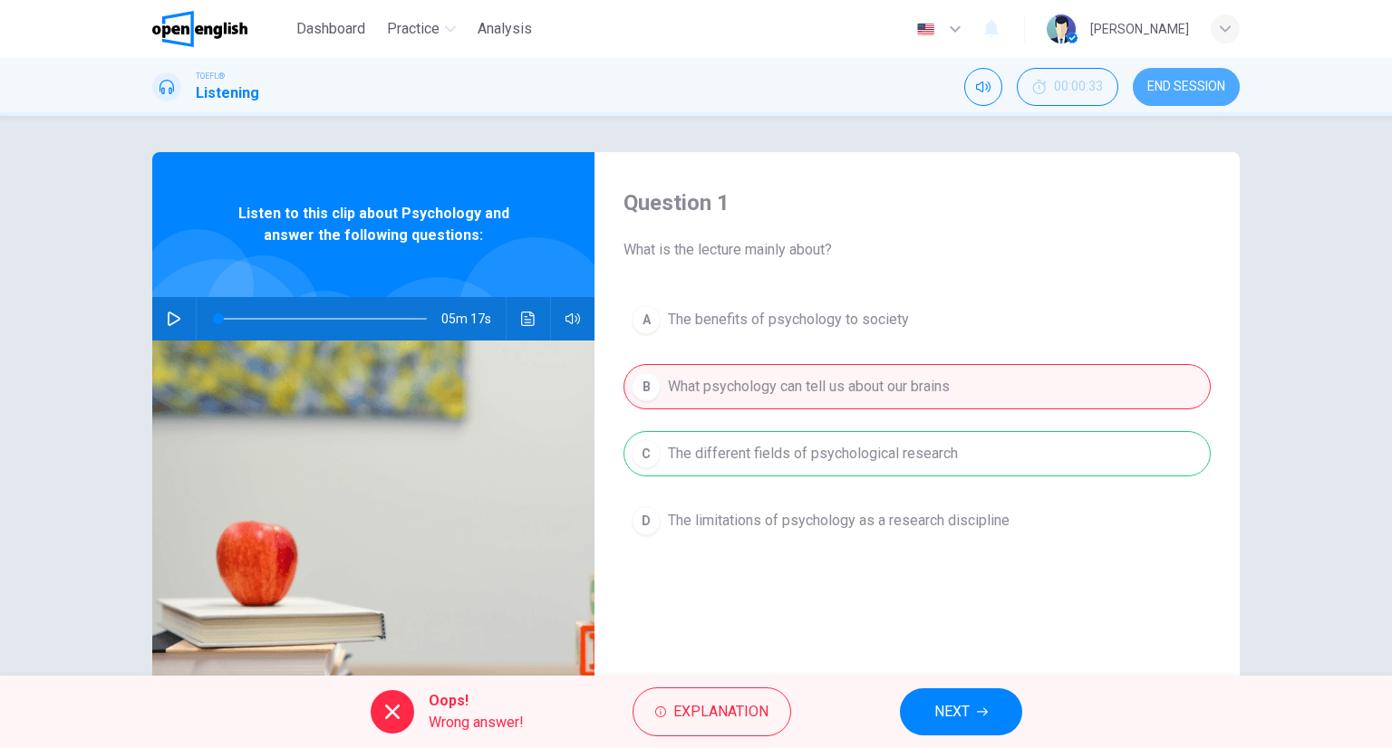
drag, startPoint x: 1157, startPoint y: 81, endPoint x: 761, endPoint y: 102, distance: 396.5
click at [1157, 81] on span "END SESSION" at bounding box center [1186, 87] width 78 height 14
